Goal: Unclear

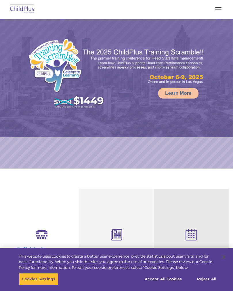
select select "MEDIUM"
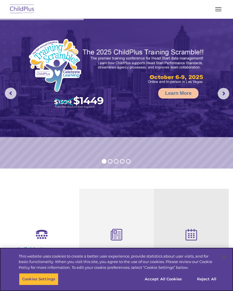
click at [121, 278] on div "Cookies Settings Reject All Accept All Cookies" at bounding box center [123, 281] width 209 height 17
